Goal: Navigation & Orientation: Find specific page/section

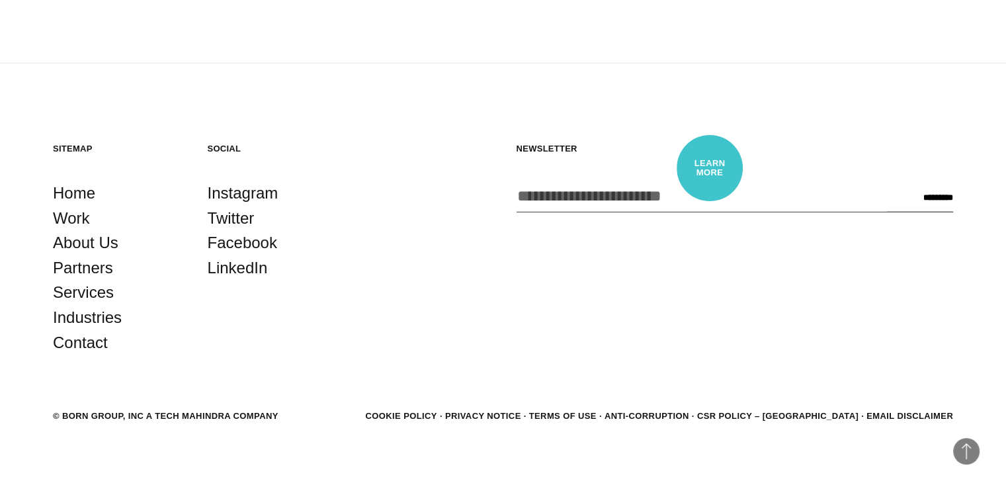
scroll to position [3624, 0]
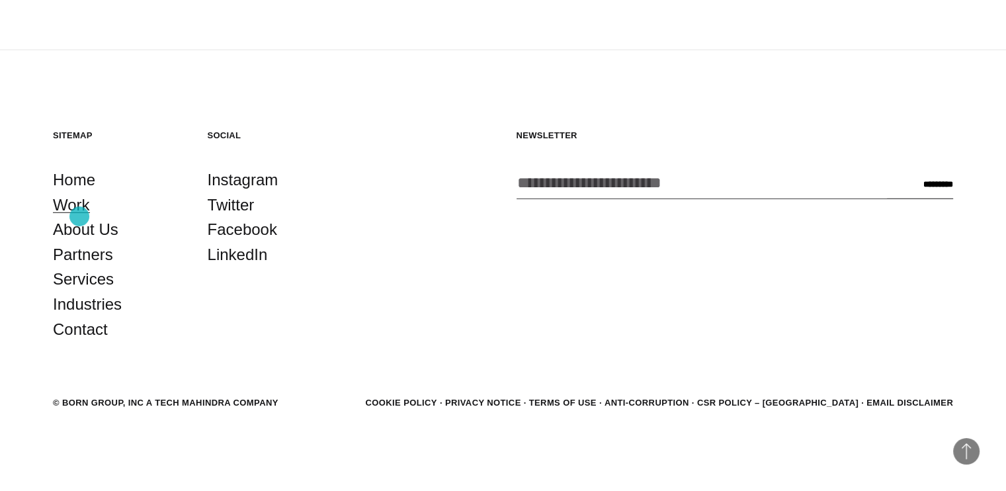
click at [79, 216] on link "Work" at bounding box center [71, 204] width 37 height 25
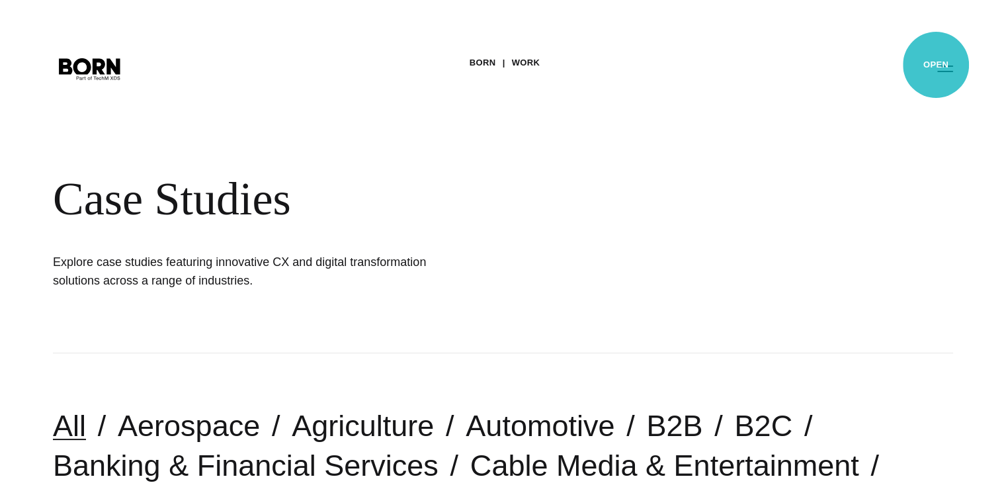
click at [936, 65] on button "Primary Menu" at bounding box center [945, 68] width 32 height 28
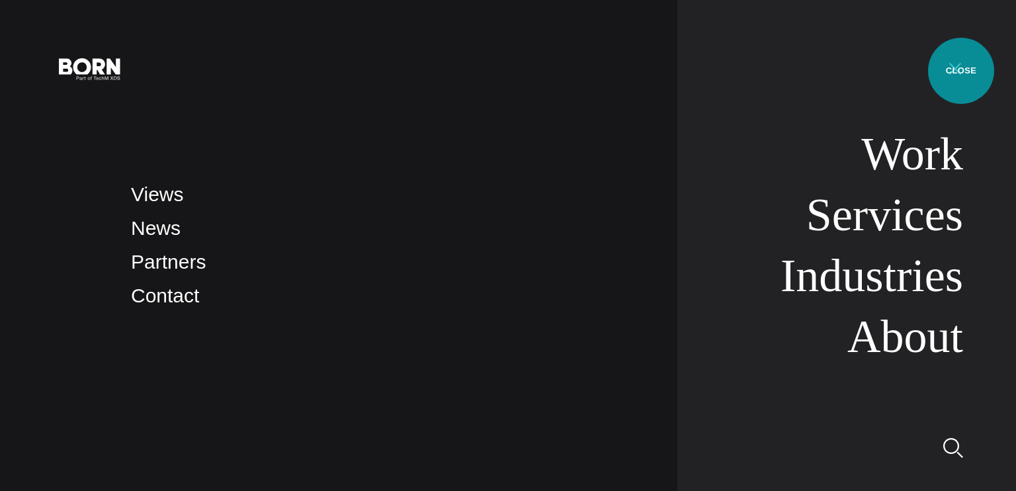
click at [961, 71] on button "Primary Menu" at bounding box center [955, 68] width 32 height 28
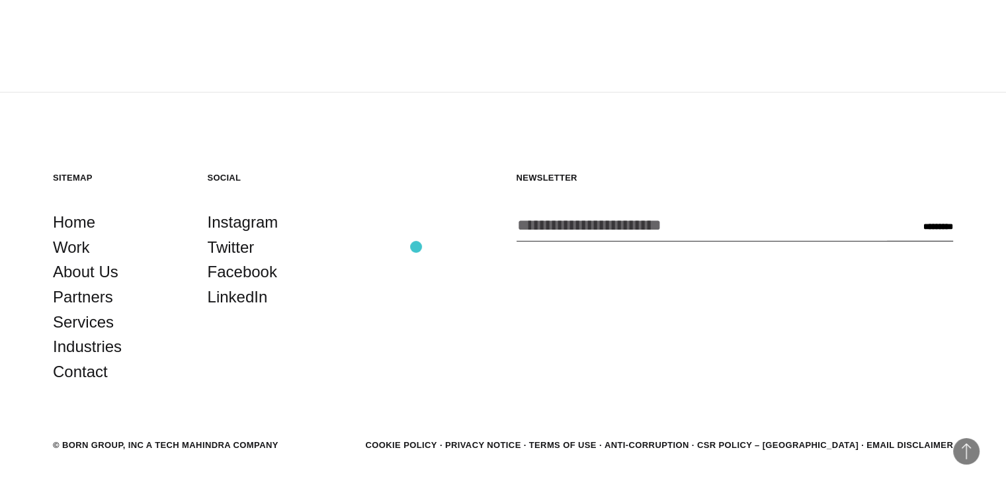
scroll to position [4176, 0]
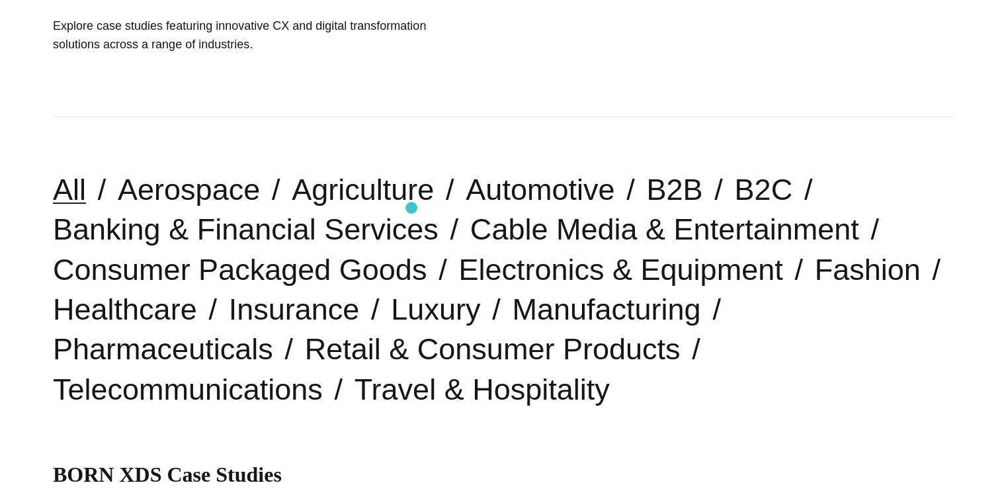
scroll to position [308, 0]
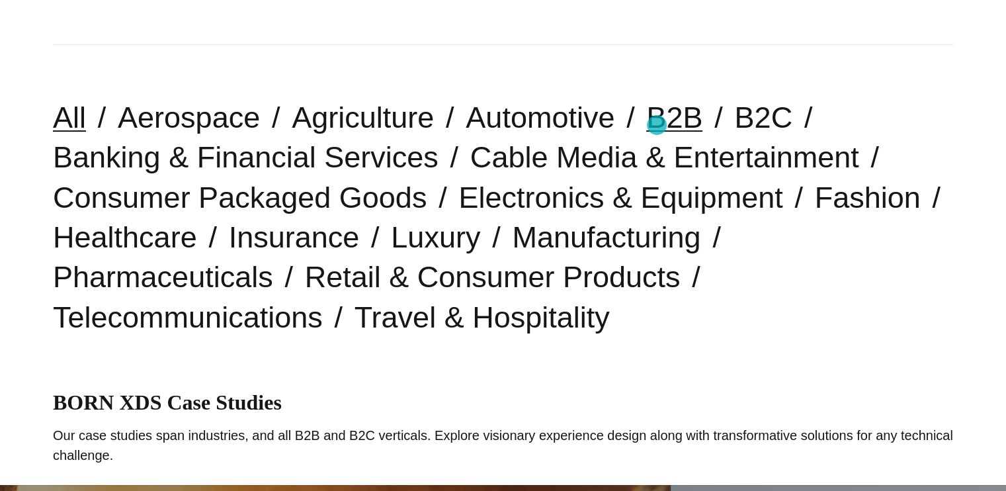
click at [657, 125] on link "B2B" at bounding box center [674, 118] width 56 height 34
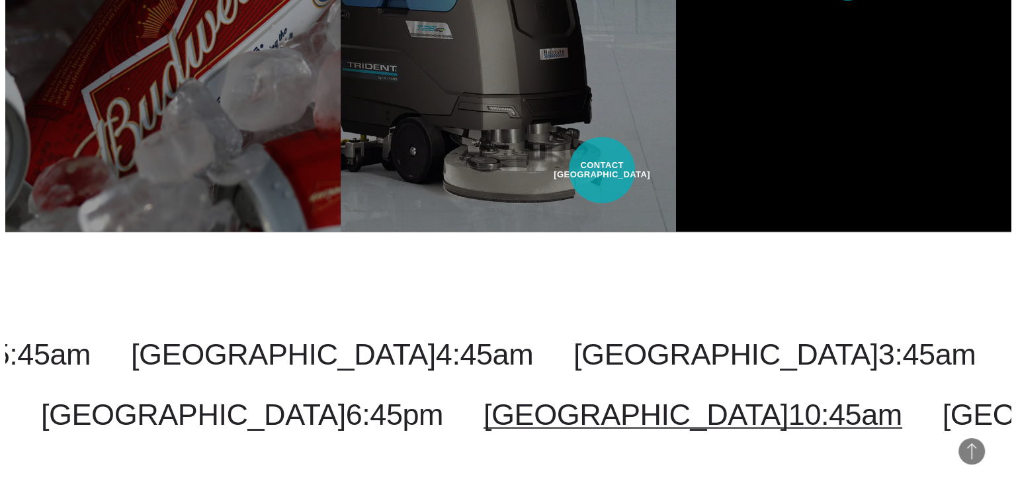
scroll to position [3205, 0]
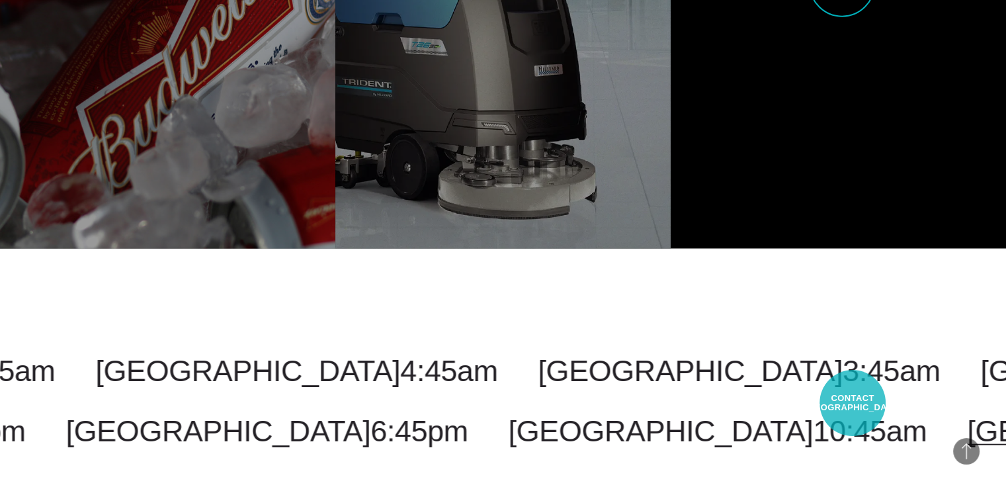
select select "*******"
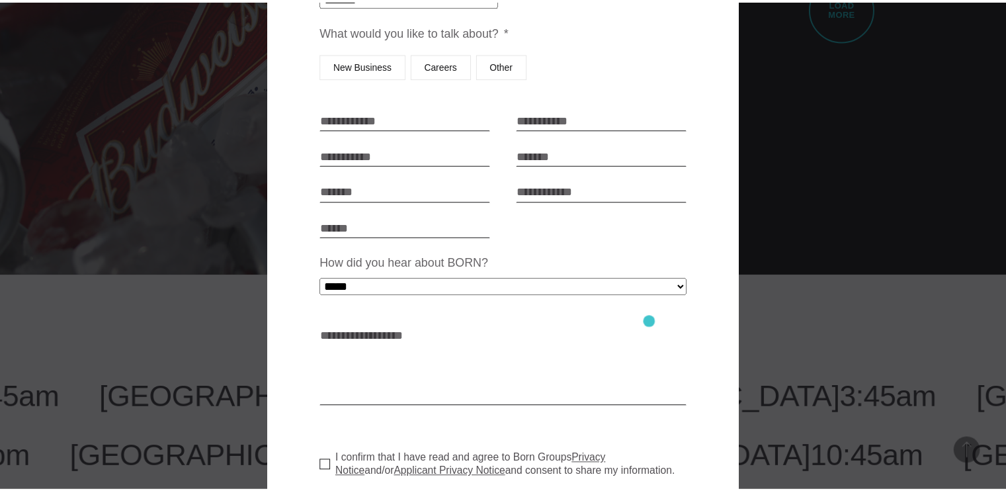
scroll to position [0, 0]
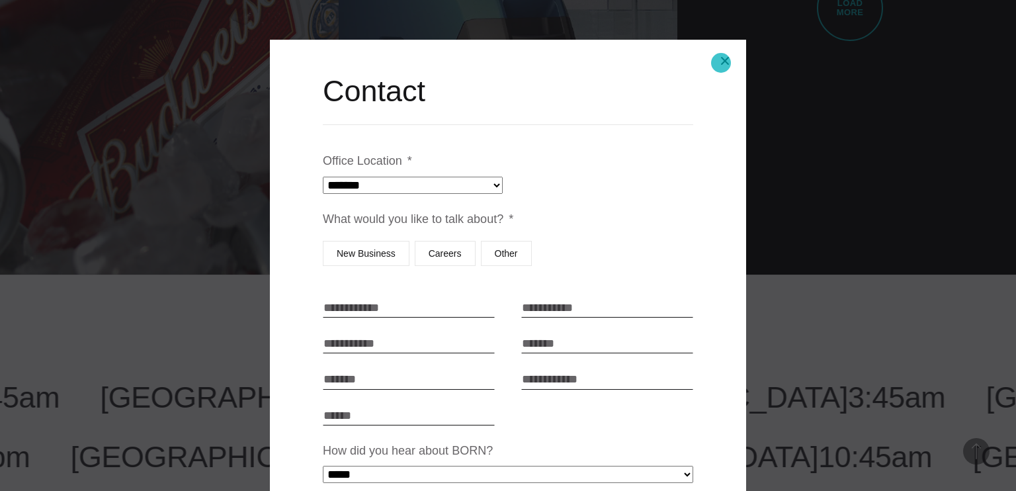
click at [721, 63] on button "Close modal" at bounding box center [725, 61] width 32 height 32
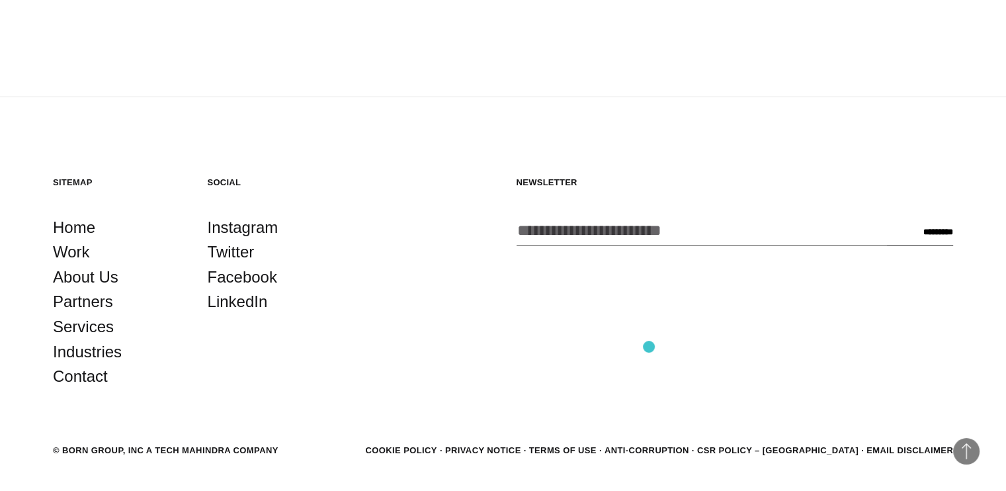
scroll to position [3668, 0]
